Goal: Task Accomplishment & Management: Use online tool/utility

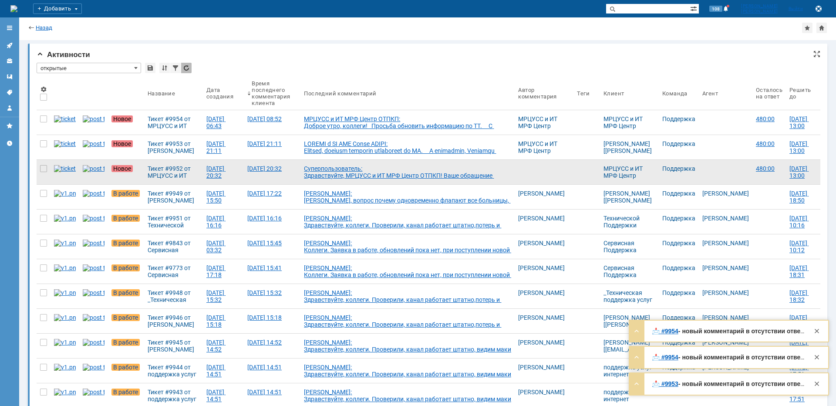
click at [380, 173] on div "Суперпользователь: Здравствуйте, МРЦУСС и ИТ МРФ Центр ОТПКП! Ваше обращение за…" at bounding box center [407, 182] width 207 height 35
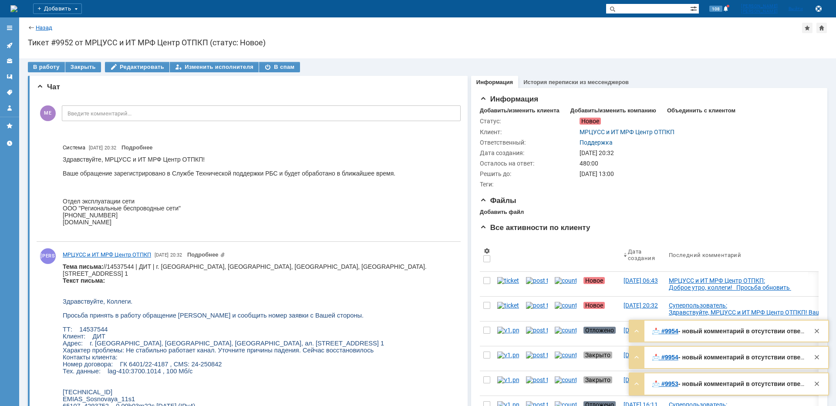
copy body "Сосновая"
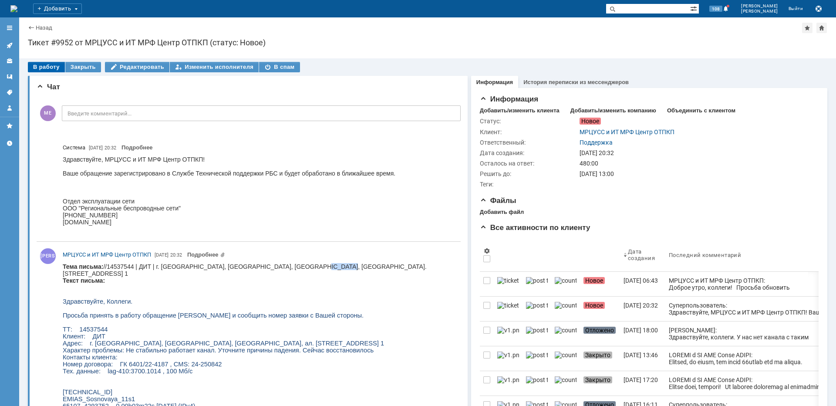
click at [51, 68] on div "В работу" at bounding box center [46, 67] width 37 height 10
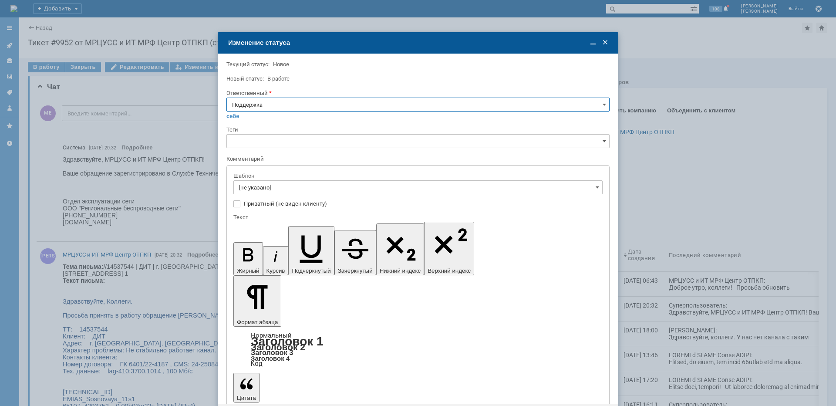
drag, startPoint x: 292, startPoint y: 102, endPoint x: 290, endPoint y: 110, distance: 7.9
click at [292, 103] on input "Поддержка" at bounding box center [417, 105] width 383 height 14
click at [267, 191] on span "[PERSON_NAME]" at bounding box center [418, 192] width 372 height 7
type input "[PERSON_NAME]"
click at [267, 190] on input "[не указано]" at bounding box center [417, 187] width 369 height 14
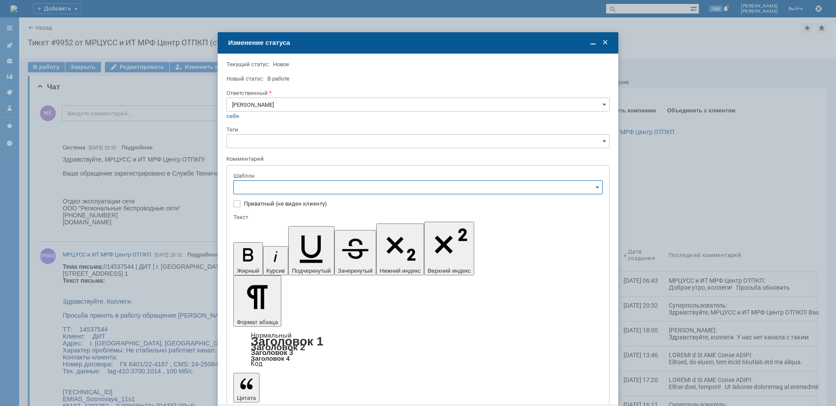
type input "[PERSON_NAME]"
click at [305, 245] on span "[операторы] штатно потерь нет" at bounding box center [418, 245] width 358 height 7
type input "[операторы] штатно потерь нет"
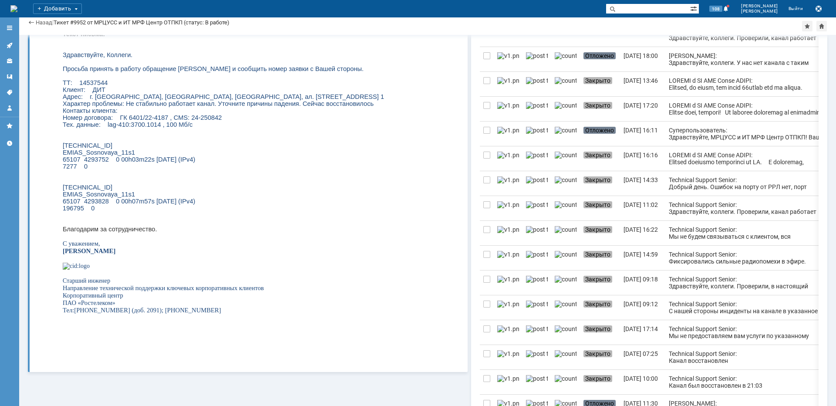
scroll to position [261, 0]
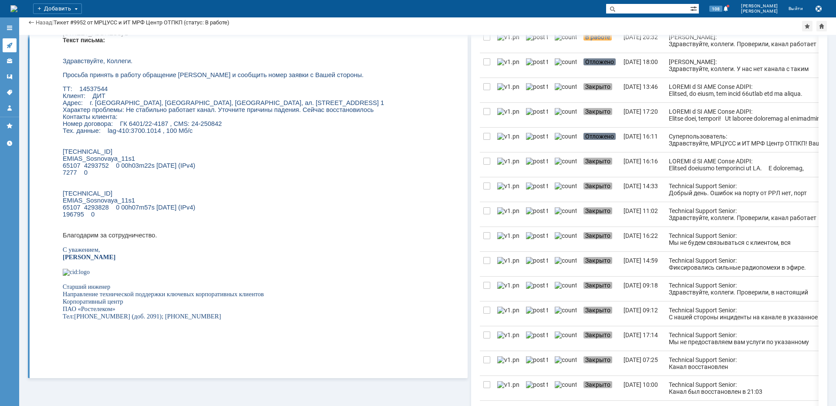
click at [10, 43] on icon at bounding box center [9, 45] width 7 height 7
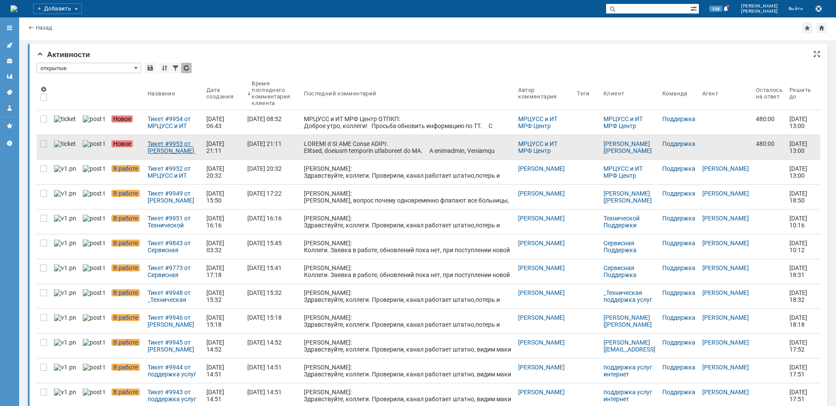
click at [160, 145] on div "Тикет #9953 от [PERSON_NAME] [[PERSON_NAME][EMAIL_ADDRESS][DOMAIN_NAME]] (стату…" at bounding box center [174, 147] width 52 height 14
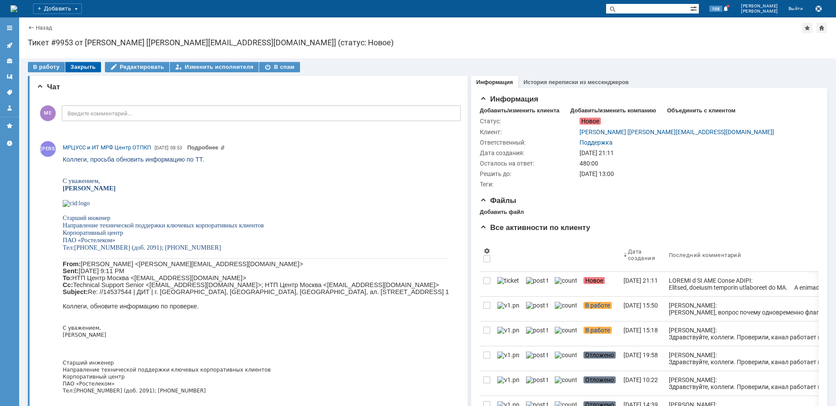
click at [83, 67] on div "Закрыть" at bounding box center [83, 67] width 36 height 10
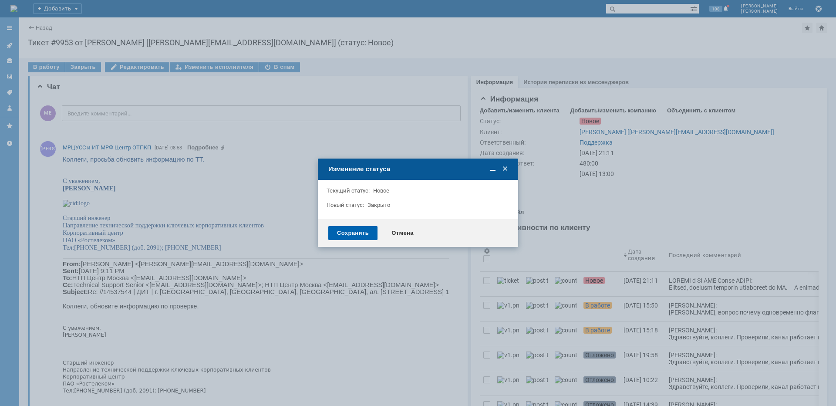
click at [363, 233] on div "Сохранить" at bounding box center [352, 233] width 49 height 14
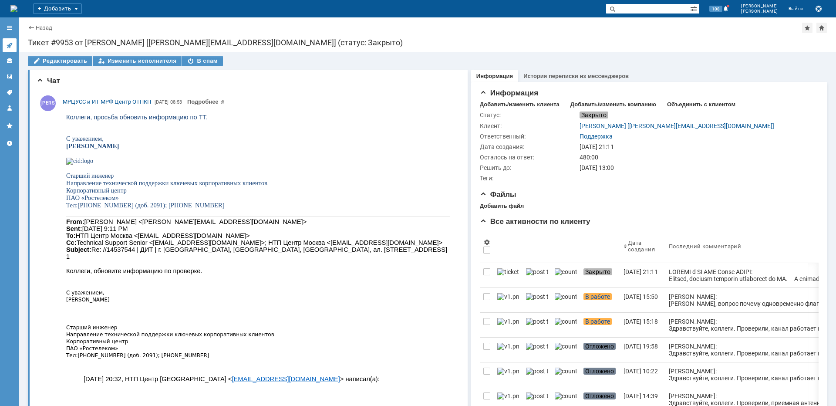
click at [10, 44] on icon at bounding box center [10, 46] width 6 height 6
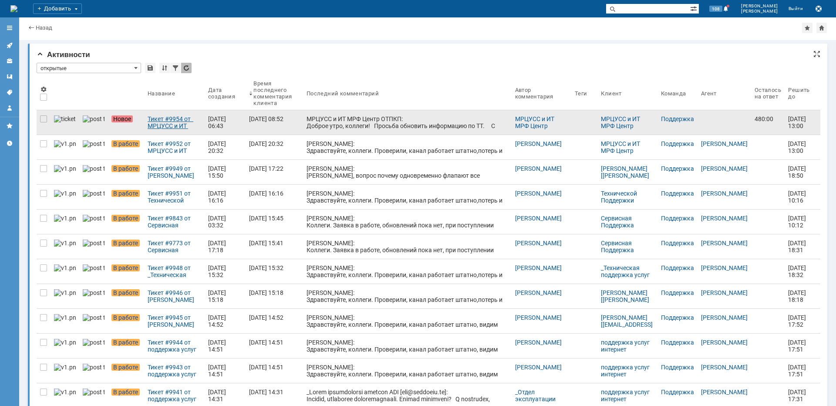
click at [158, 118] on div "Тикет #9954 от МРЦУСС и ИТ МРФ Центр ОТПКП (статус: Новое)" at bounding box center [175, 122] width 54 height 14
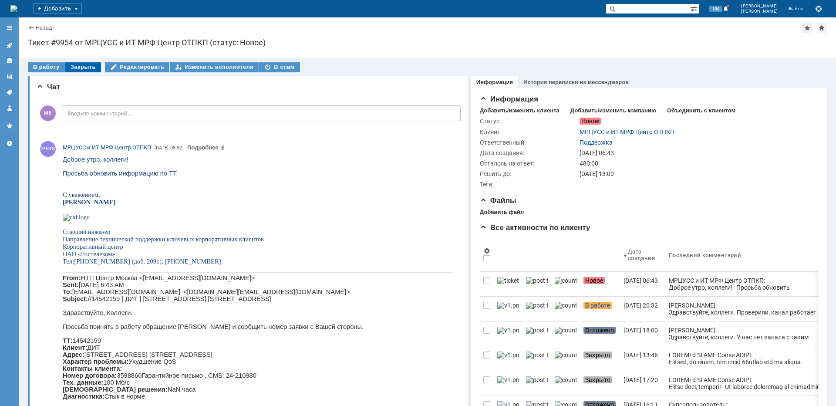
click at [81, 64] on div "Закрыть" at bounding box center [83, 67] width 36 height 10
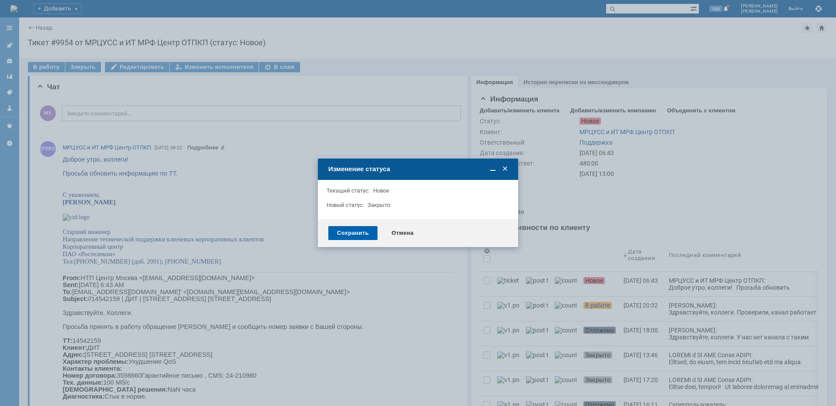
click at [357, 230] on div "Сохранить" at bounding box center [352, 233] width 49 height 14
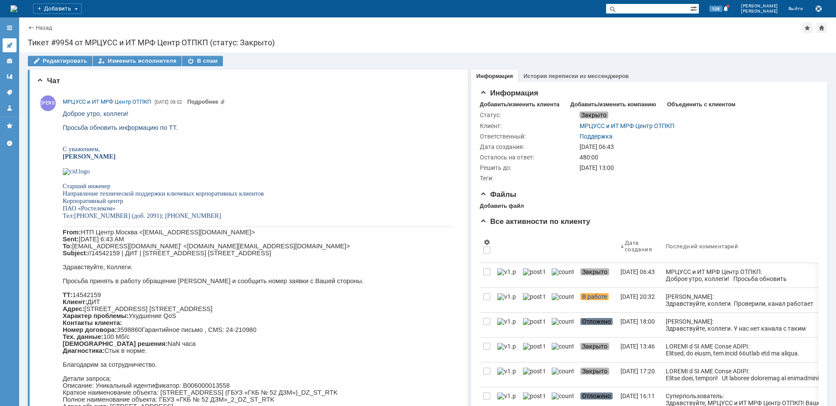
click at [10, 43] on icon at bounding box center [9, 45] width 7 height 7
